Goal: Find specific page/section: Find specific page/section

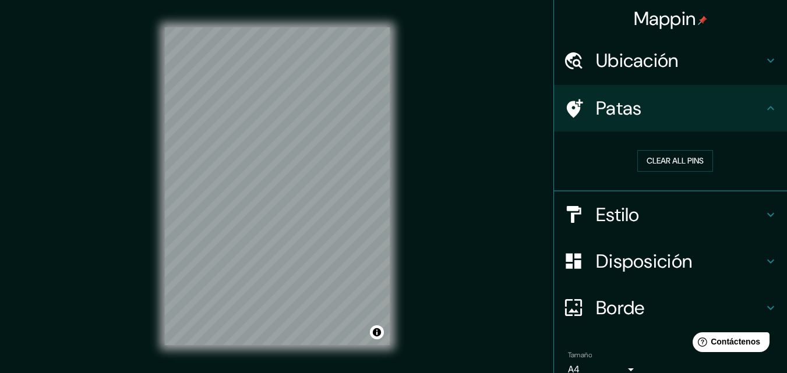
click at [747, 62] on h4 "Ubicación" at bounding box center [680, 60] width 168 height 23
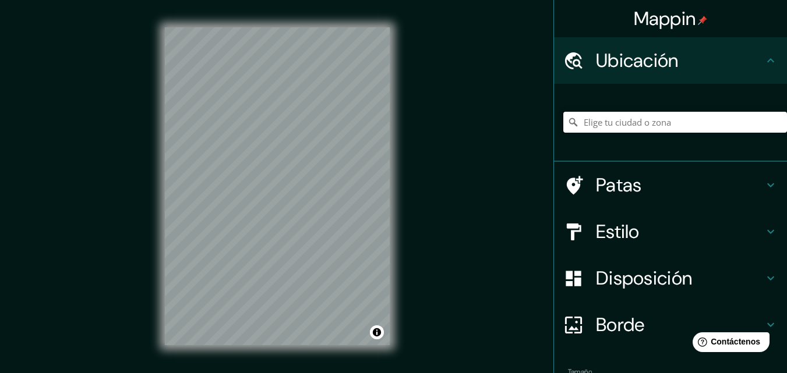
click at [634, 125] on input "Elige tu ciudad o zona" at bounding box center [675, 122] width 224 height 21
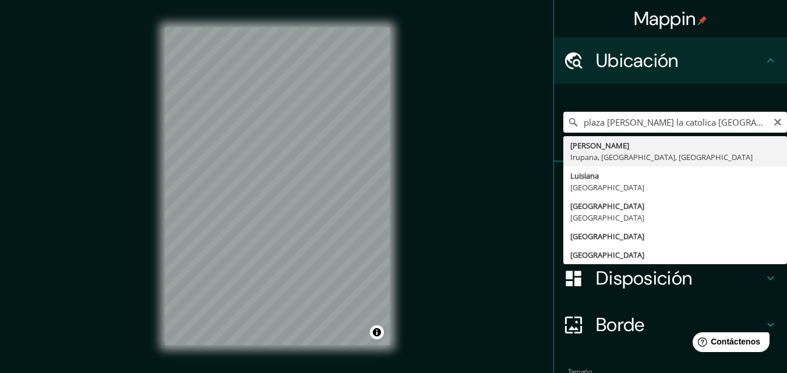
drag, startPoint x: 668, startPoint y: 122, endPoint x: 598, endPoint y: 123, distance: 70.5
click at [598, 123] on input "plaza [PERSON_NAME] la catolica [GEOGRAPHIC_DATA]" at bounding box center [675, 122] width 224 height 21
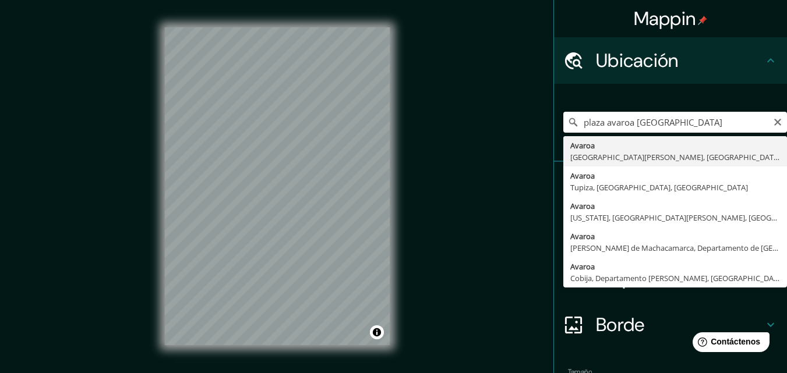
click at [662, 114] on input "plaza avaroa [GEOGRAPHIC_DATA]" at bounding box center [675, 122] width 224 height 21
drag, startPoint x: 670, startPoint y: 122, endPoint x: 629, endPoint y: 125, distance: 40.9
click at [629, 125] on input "plaza avaroa [GEOGRAPHIC_DATA]" at bounding box center [675, 122] width 224 height 21
type input "plaza avaroa"
drag, startPoint x: 628, startPoint y: 124, endPoint x: 571, endPoint y: 127, distance: 57.7
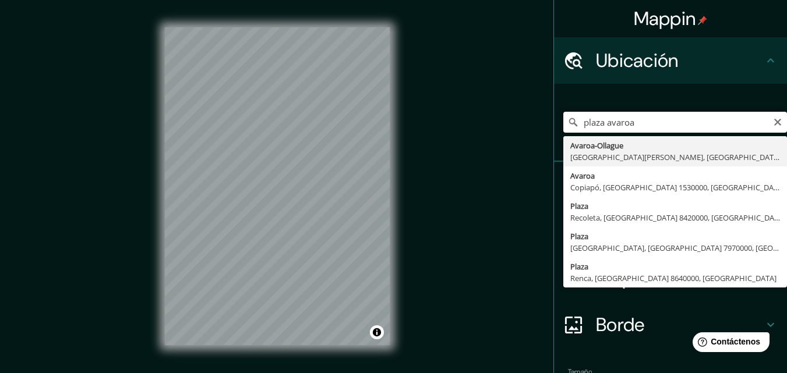
click at [571, 127] on input "plaza avaroa" at bounding box center [675, 122] width 224 height 21
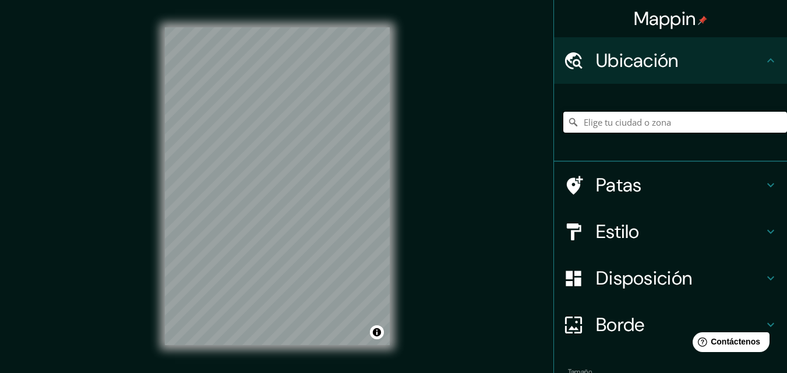
click at [642, 119] on input "Elige tu ciudad o zona" at bounding box center [675, 122] width 224 height 21
paste input "-16.5093862765994, -68.12404440405078"
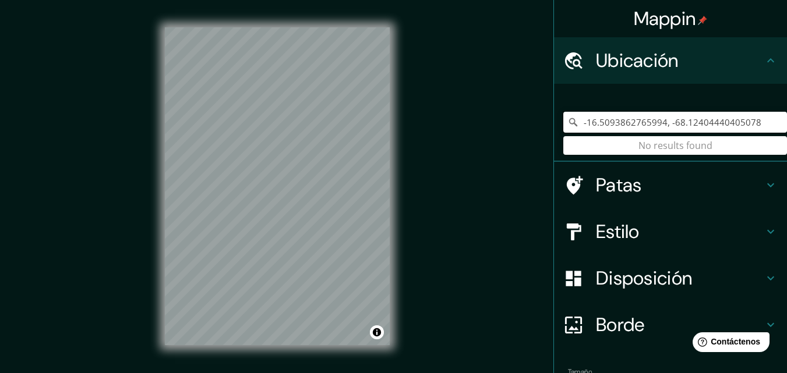
type input "-16.5093862765994, -68.12404440405078"
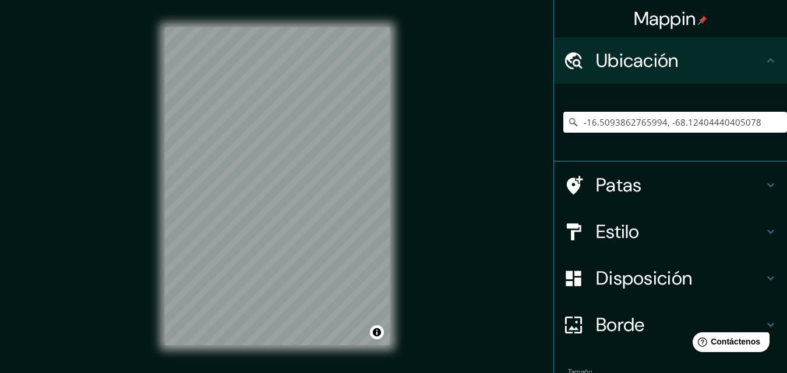
click at [755, 119] on input "-16.5093862765994, -68.12404440405078" at bounding box center [675, 122] width 224 height 21
click at [754, 120] on input "-16.5093862765994, -68.12404440405078" at bounding box center [675, 122] width 224 height 21
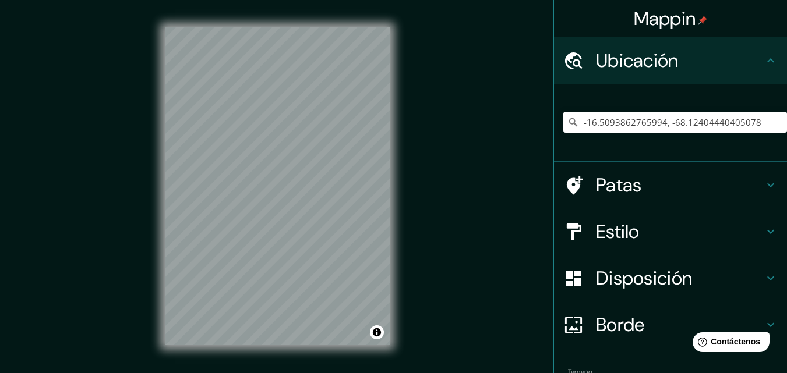
click at [490, 111] on div "Mappin Ubicación -16.5093862765994, -68.12404440405078 Patas Estilo Disposición…" at bounding box center [393, 196] width 787 height 392
click at [610, 122] on input "-16.5093862765994, -68.12404440405078" at bounding box center [675, 122] width 224 height 21
